Goal: Task Accomplishment & Management: Complete application form

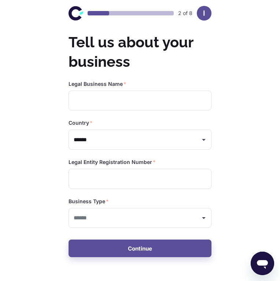
click at [263, 262] on icon "Open messaging window" at bounding box center [262, 264] width 11 height 9
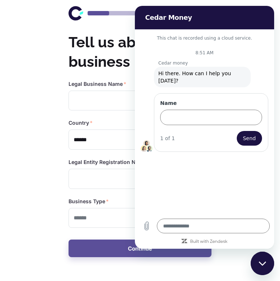
click at [263, 262] on icon "Close messaging window" at bounding box center [263, 263] width 8 height 5
type textarea "*"
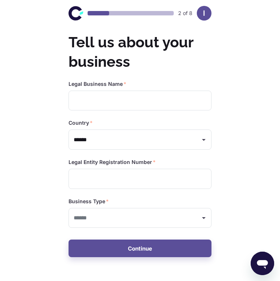
click at [260, 257] on icon "Open messaging window" at bounding box center [262, 263] width 13 height 13
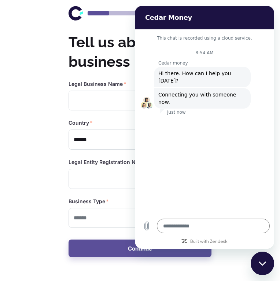
click at [261, 264] on icon "Close messaging window" at bounding box center [262, 263] width 7 height 4
type textarea "*"
